Goal: Task Accomplishment & Management: Manage account settings

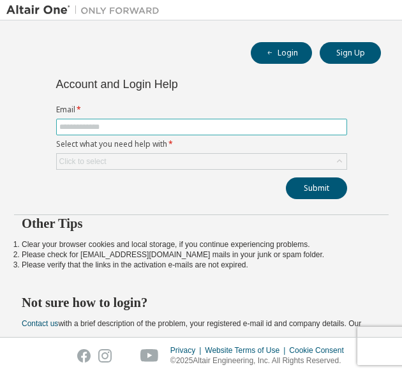
click at [175, 128] on input "text" at bounding box center [201, 127] width 285 height 10
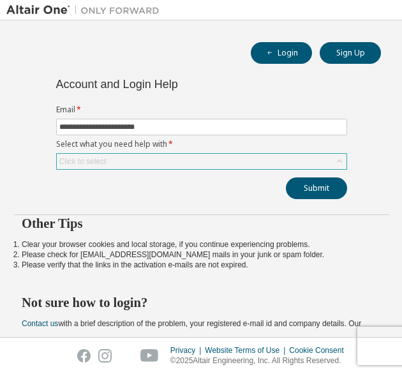
click at [151, 163] on div "Click to select" at bounding box center [202, 161] width 290 height 15
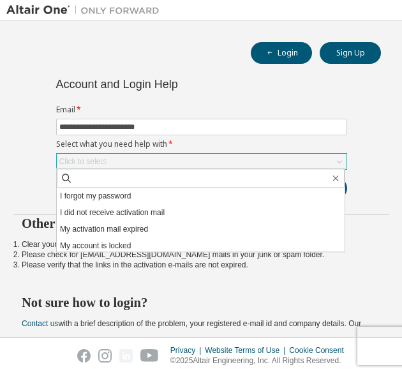
click at [139, 159] on div "Click to select" at bounding box center [202, 161] width 290 height 15
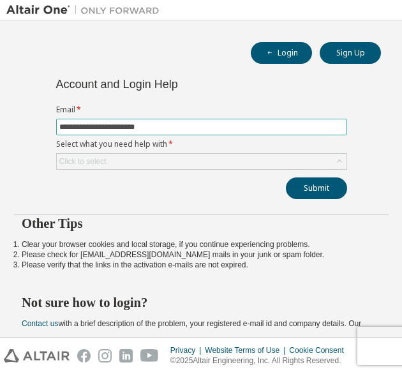
click at [186, 122] on input "**********" at bounding box center [201, 127] width 285 height 10
type input "*"
click at [113, 124] on input "text" at bounding box center [201, 127] width 285 height 10
type input "**********"
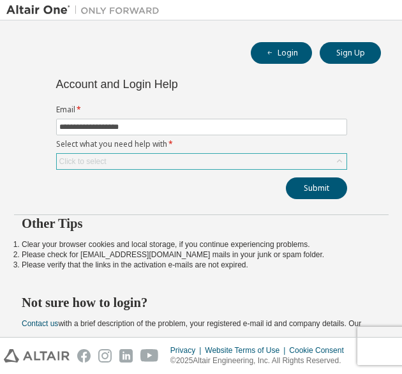
click at [114, 160] on div "Click to select" at bounding box center [202, 161] width 290 height 15
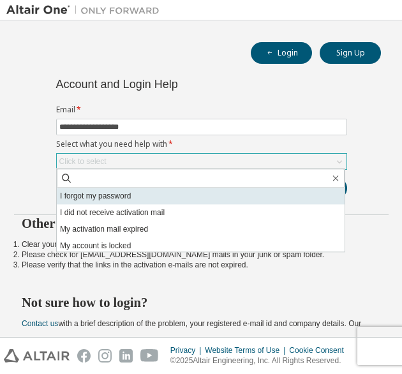
click at [116, 193] on li "I forgot my password" at bounding box center [201, 196] width 288 height 17
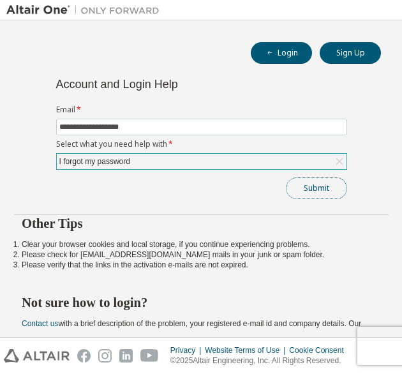
click at [299, 179] on button "Submit" at bounding box center [316, 188] width 61 height 22
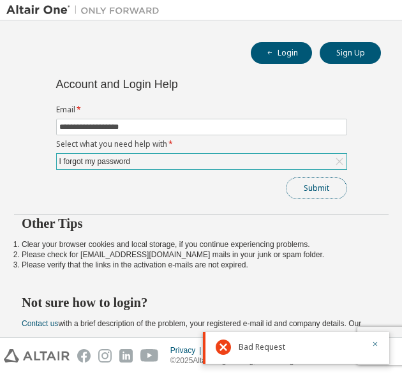
click at [320, 182] on button "Submit" at bounding box center [316, 188] width 61 height 22
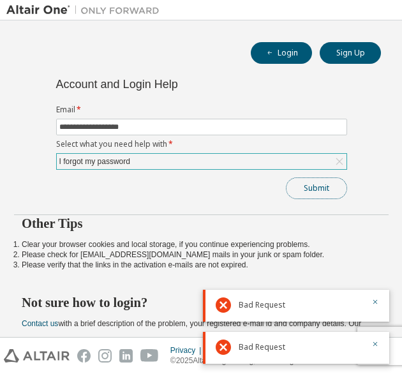
click at [326, 183] on button "Submit" at bounding box center [316, 188] width 61 height 22
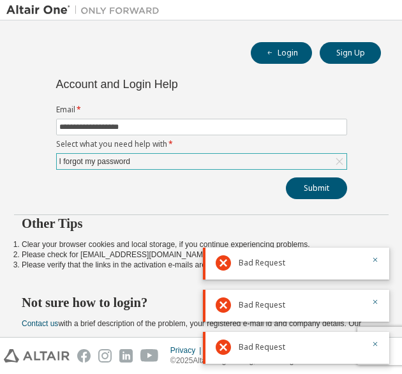
click at [379, 257] on div "Bad Request" at bounding box center [296, 264] width 186 height 32
click at [378, 258] on icon "button" at bounding box center [375, 260] width 8 height 8
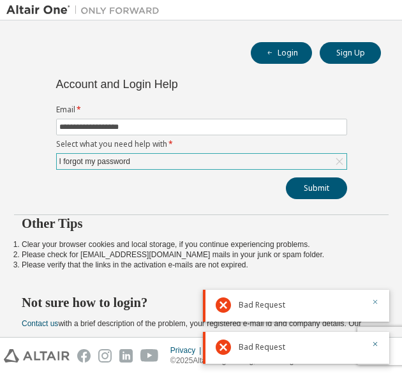
click at [375, 302] on icon "button" at bounding box center [375, 302] width 4 height 4
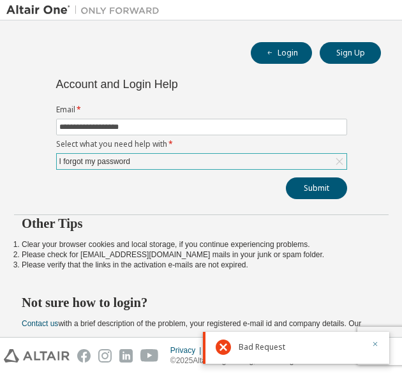
click at [375, 346] on icon "button" at bounding box center [375, 344] width 8 height 8
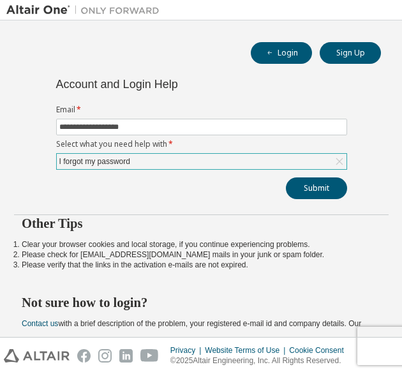
click at [138, 156] on div "I forgot my password" at bounding box center [202, 161] width 290 height 15
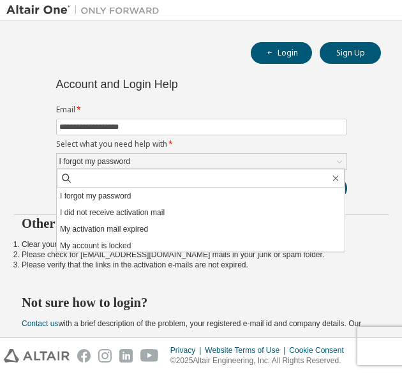
click at [26, 194] on div "**********" at bounding box center [201, 139] width 390 height 120
